Goal: Task Accomplishment & Management: Use online tool/utility

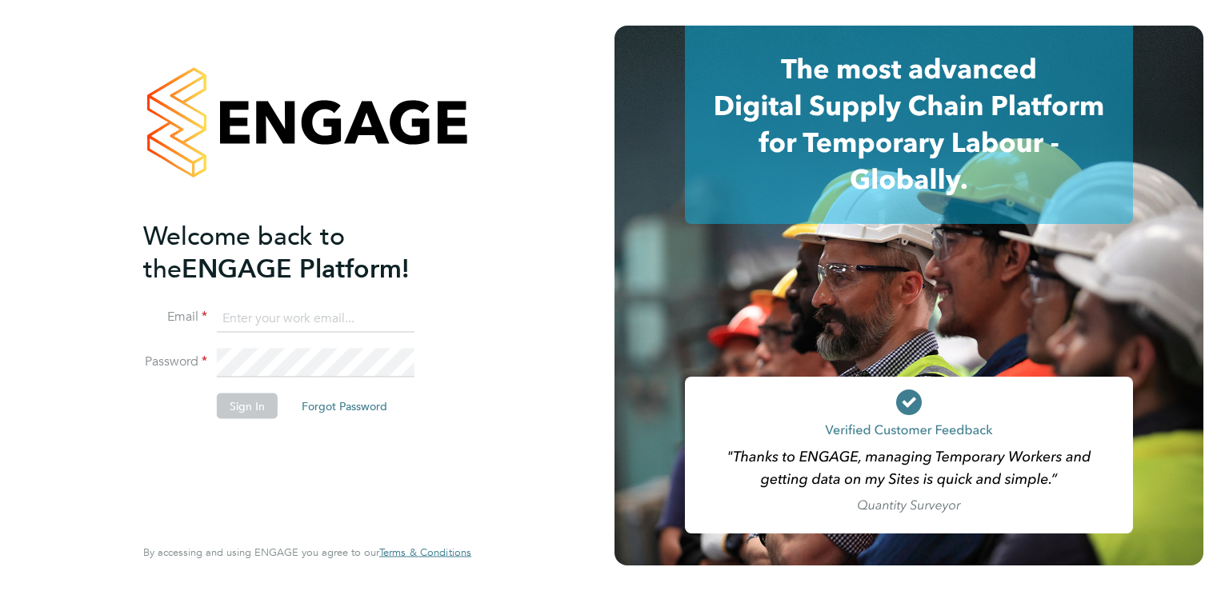
type input "[EMAIL_ADDRESS][DOMAIN_NAME]"
click at [252, 409] on button "Sign In" at bounding box center [247, 406] width 61 height 26
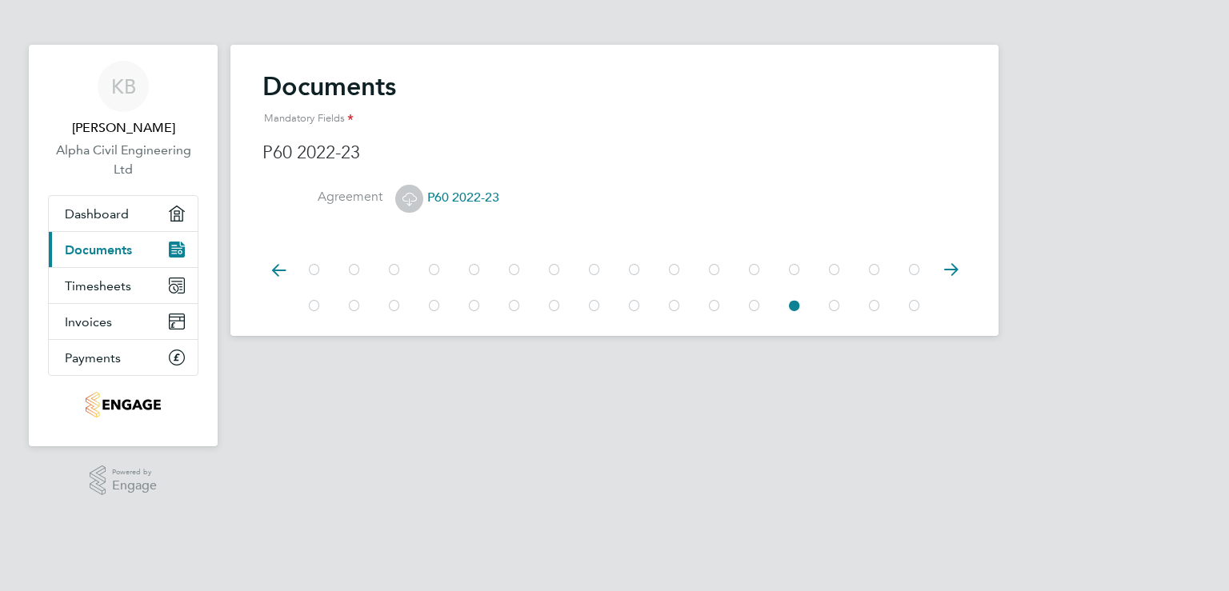
click at [466, 198] on span "P60 2022-23" at bounding box center [447, 198] width 104 height 16
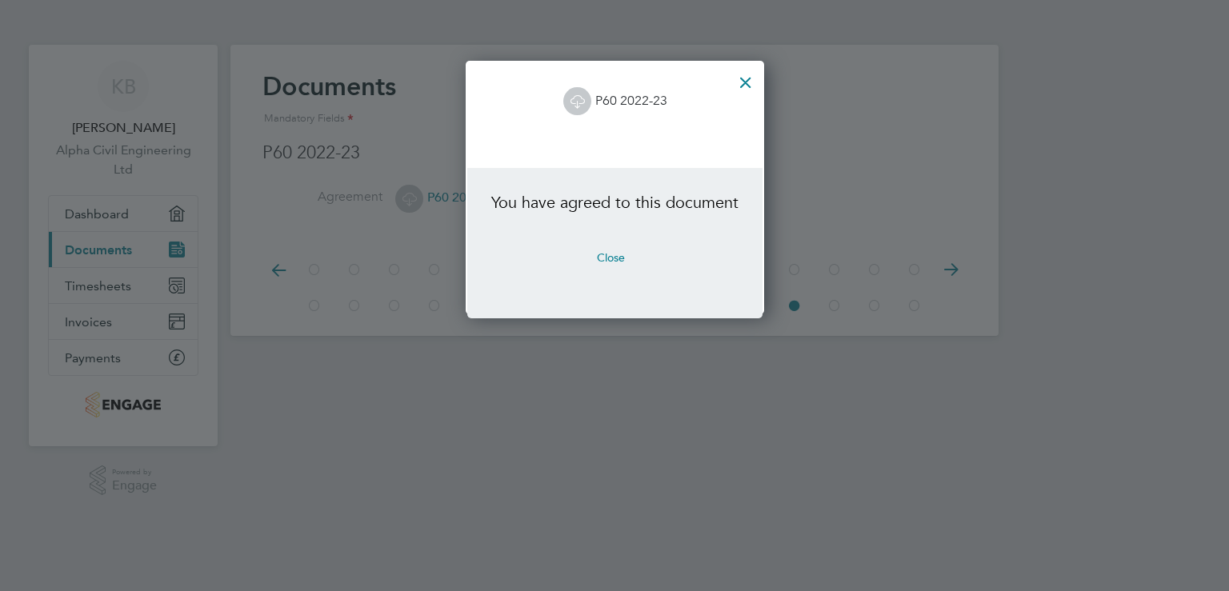
scroll to position [253, 297]
click at [616, 198] on li "You have agreed to this document" at bounding box center [614, 210] width 247 height 37
click at [602, 265] on button "Close" at bounding box center [611, 258] width 54 height 26
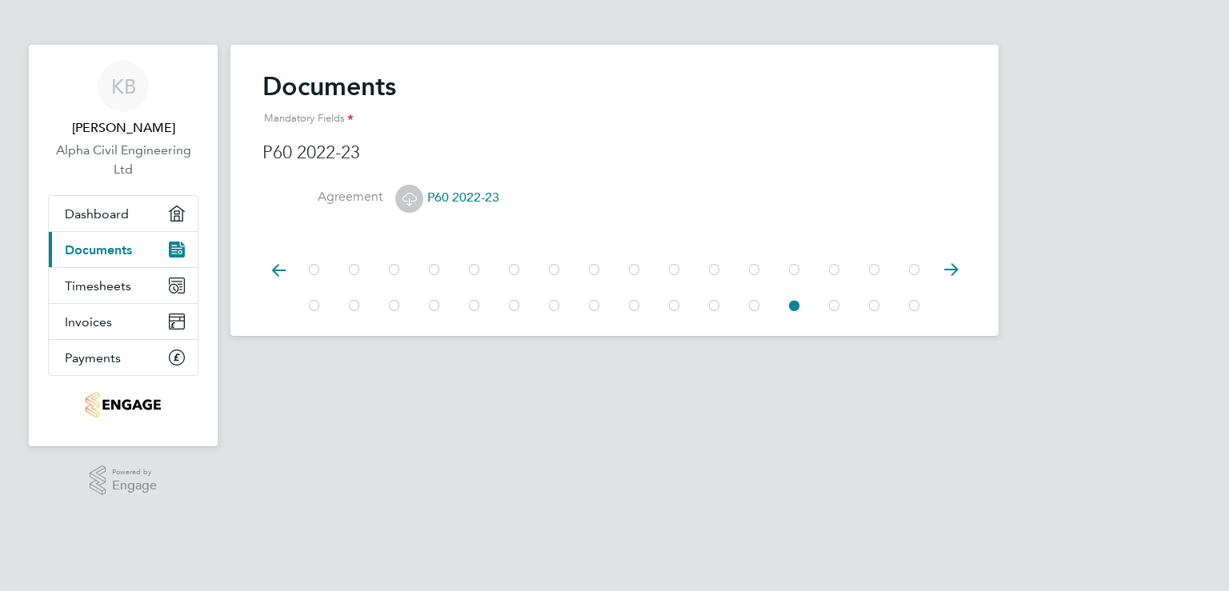
click at [103, 250] on span "Documents" at bounding box center [98, 249] width 67 height 15
click at [952, 266] on icon at bounding box center [950, 270] width 32 height 36
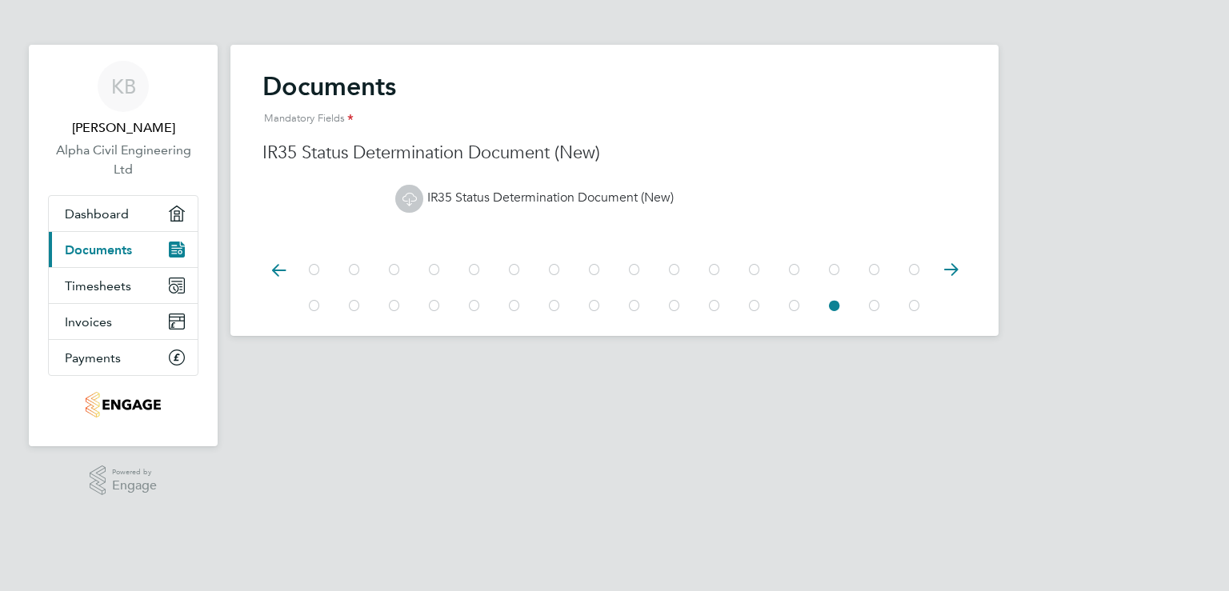
click at [794, 302] on icon at bounding box center [794, 306] width 16 height 36
